Goal: Find contact information: Find contact information

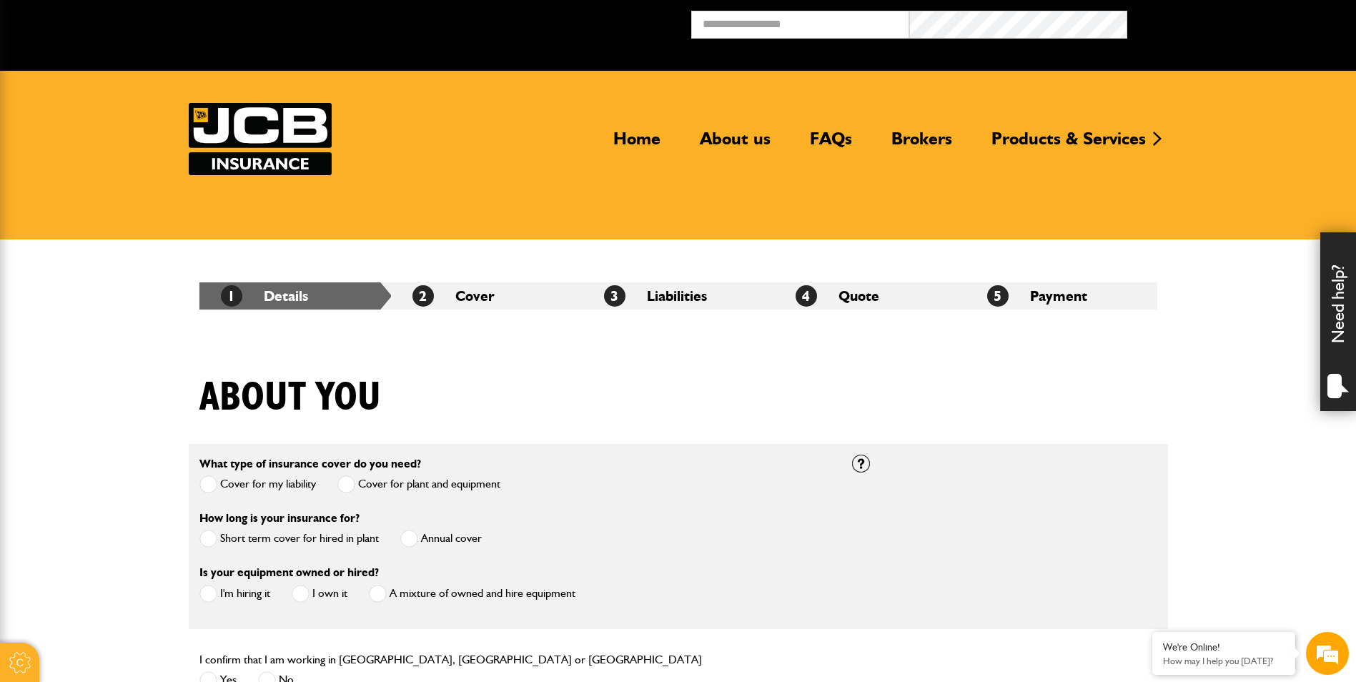
type input "**********"
click at [1127, 11] on button "Broker Login" at bounding box center [1236, 22] width 218 height 22
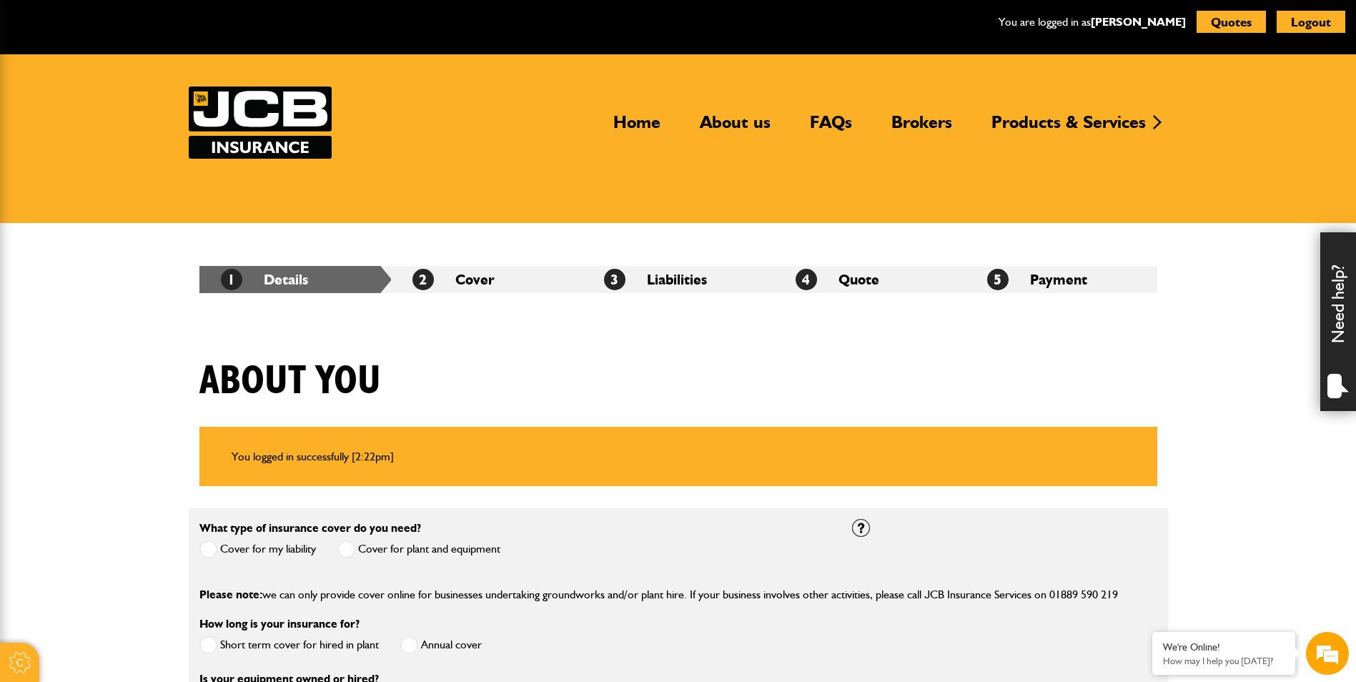
click at [1347, 332] on div "Need help?" at bounding box center [1338, 321] width 36 height 179
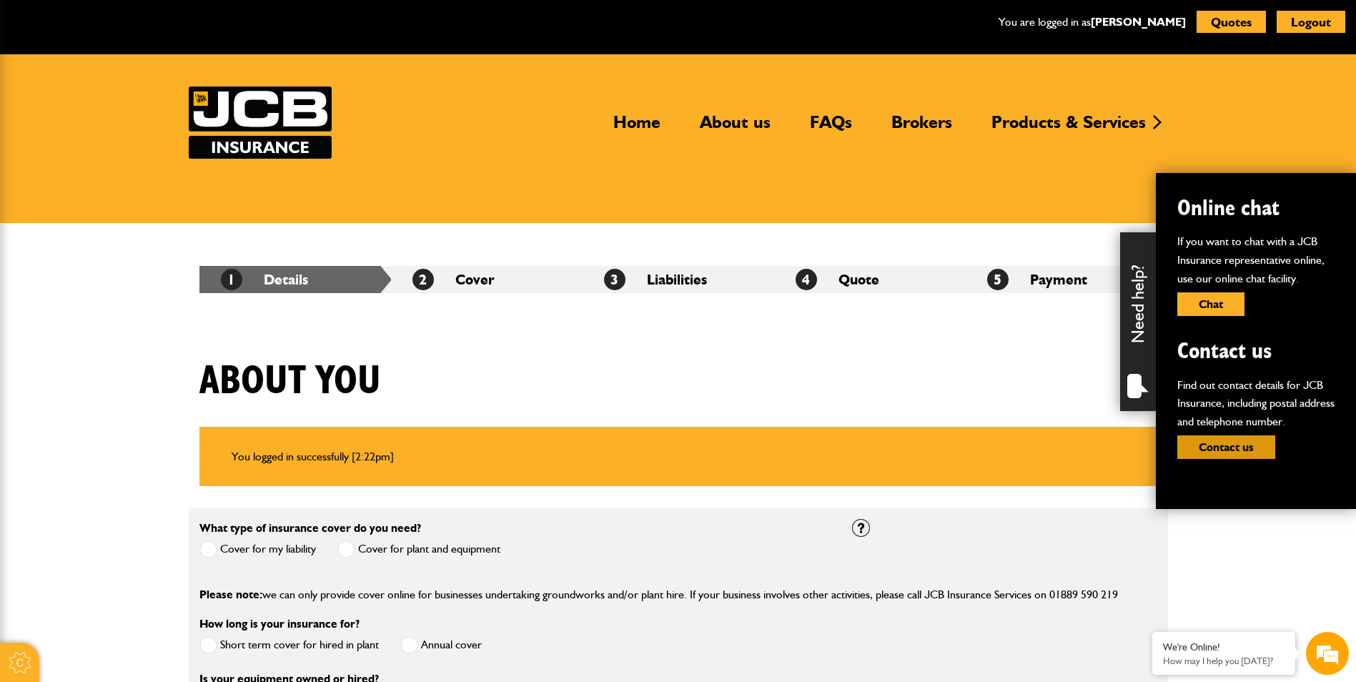
click at [1221, 448] on button "Contact us" at bounding box center [1226, 447] width 98 height 24
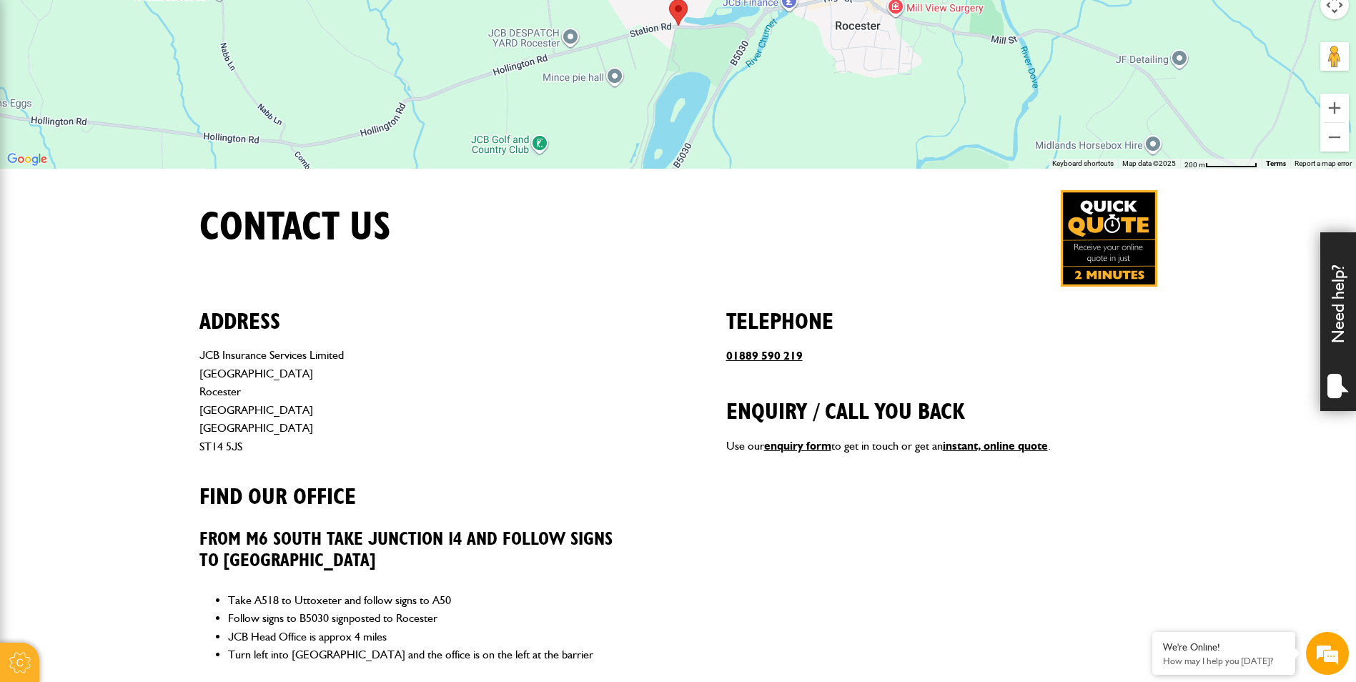
scroll to position [357, 0]
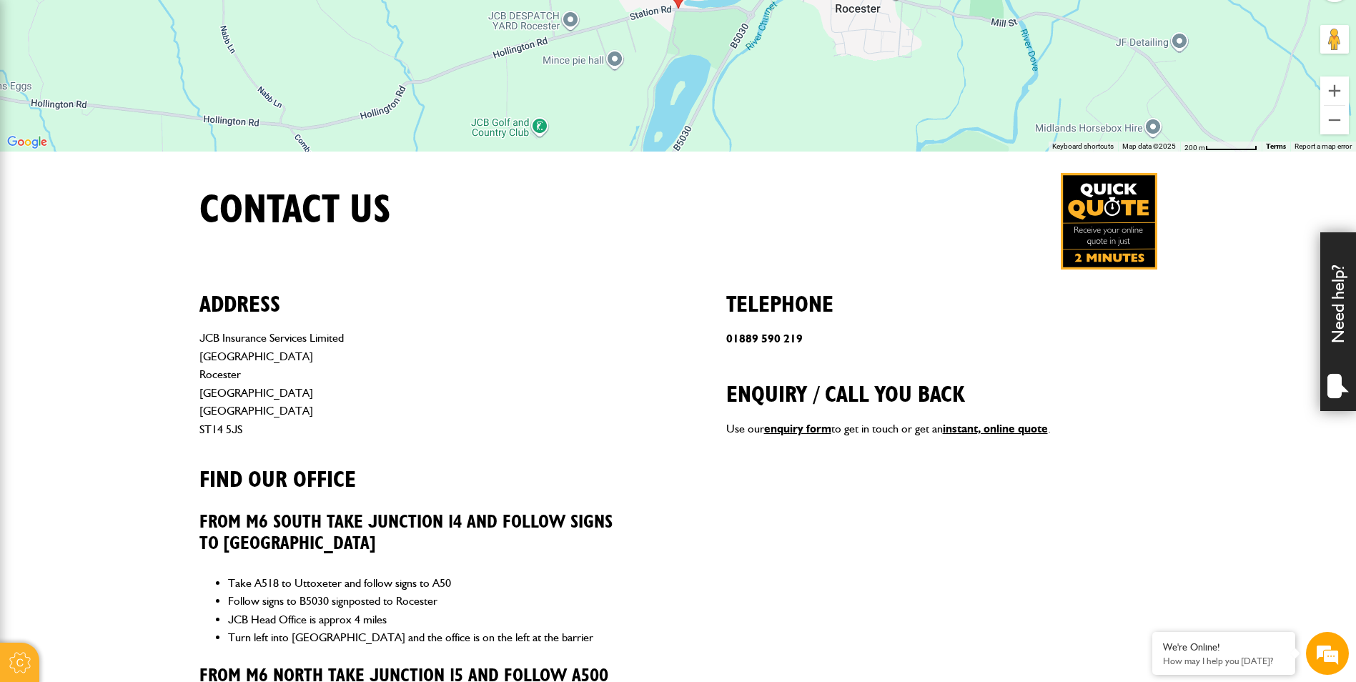
click at [742, 339] on link "01889 590 219" at bounding box center [764, 339] width 76 height 14
